Goal: Use online tool/utility: Utilize a website feature to perform a specific function

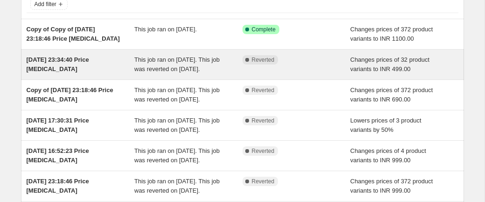
scroll to position [65, 0]
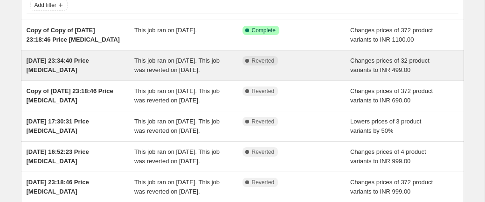
click at [184, 63] on span "This job ran on [DATE]. This job was reverted on [DATE]." at bounding box center [176, 65] width 85 height 16
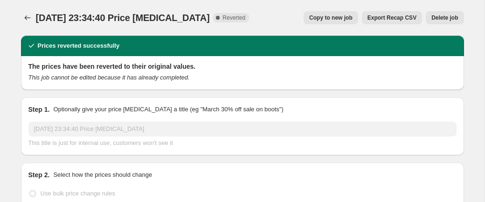
click at [327, 17] on span "Copy to new job" at bounding box center [330, 17] width 43 height 7
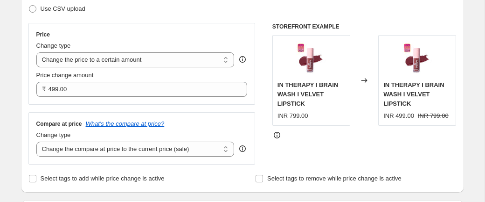
scroll to position [150, 0]
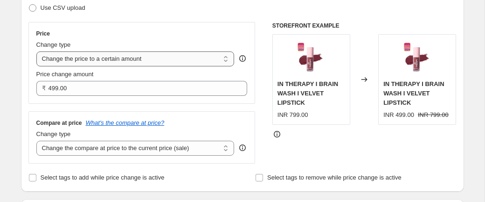
click at [77, 53] on select "Change the price to a certain amount Change the price by a certain amount Chang…" at bounding box center [135, 58] width 198 height 15
select select "percentage"
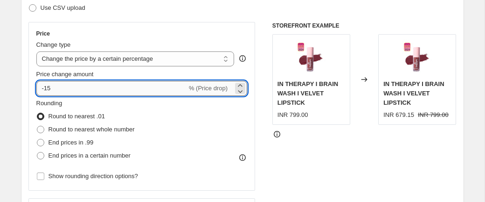
click at [77, 92] on input "-15" at bounding box center [111, 88] width 151 height 15
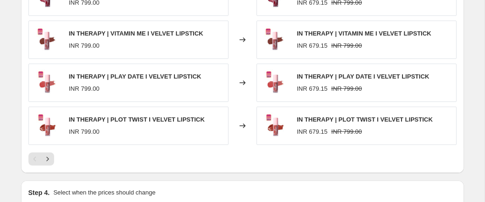
scroll to position [759, 0]
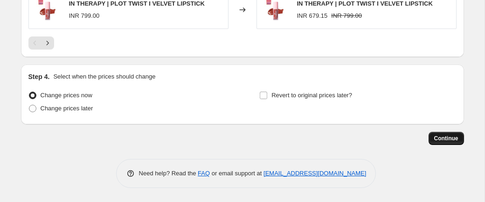
type input "-10"
click at [439, 136] on span "Continue" at bounding box center [446, 137] width 24 height 7
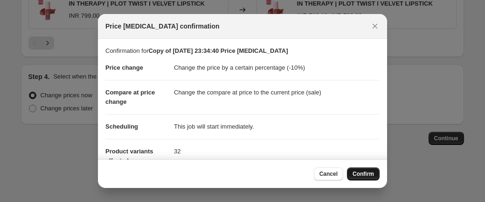
click at [351, 176] on button "Confirm" at bounding box center [363, 173] width 33 height 13
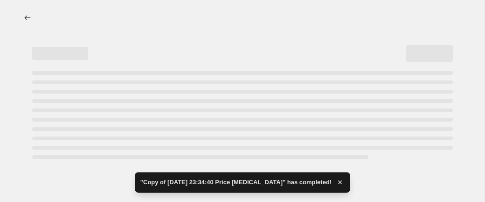
select select "percentage"
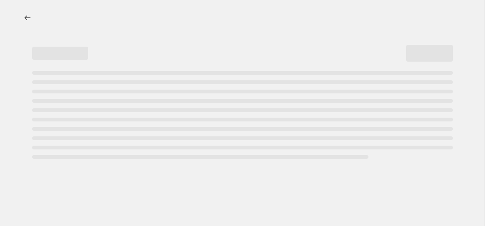
select select "percentage"
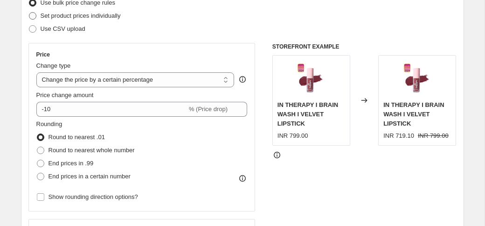
scroll to position [122, 0]
